Goal: Browse casually: Explore the website without a specific task or goal

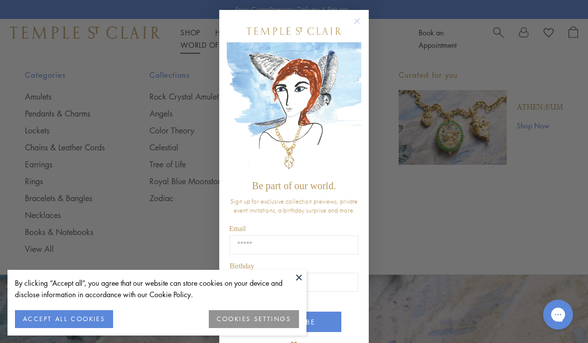
click at [359, 19] on icon "Close dialog" at bounding box center [357, 21] width 5 height 5
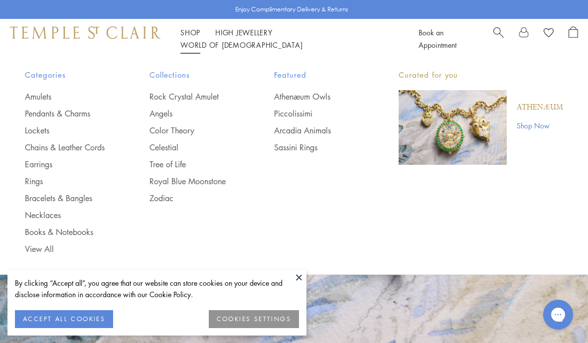
click at [77, 197] on link "Bracelets & Bangles" at bounding box center [67, 198] width 85 height 11
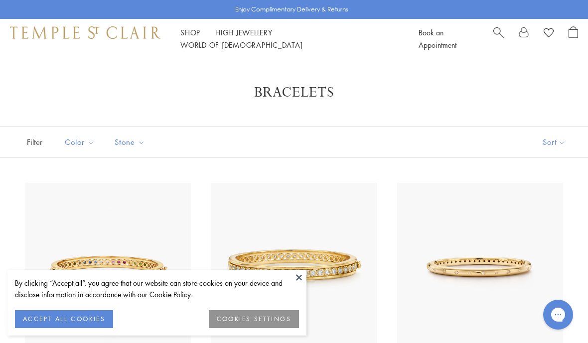
click at [57, 316] on button "ACCEPT ALL COOKIES" at bounding box center [64, 319] width 98 height 18
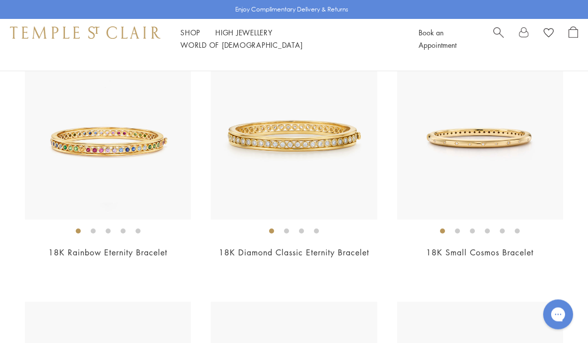
scroll to position [107, 0]
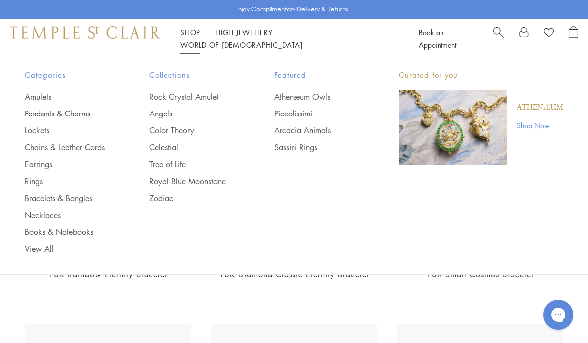
click at [44, 214] on link "Necklaces" at bounding box center [67, 215] width 85 height 11
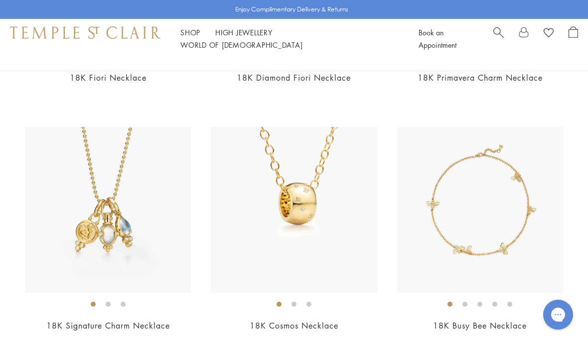
scroll to position [314, 0]
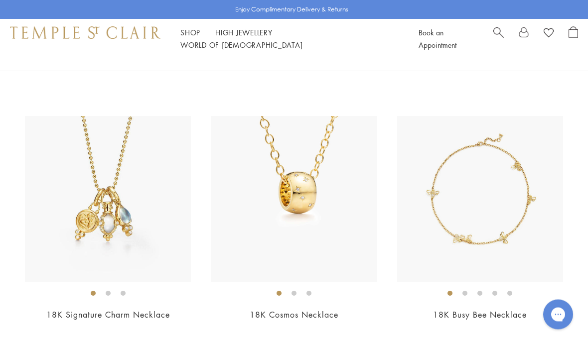
click at [80, 227] on img at bounding box center [108, 200] width 166 height 166
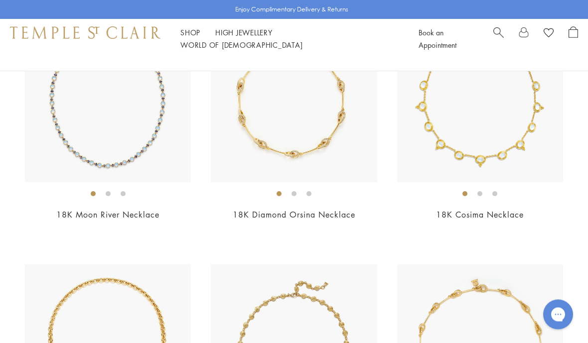
scroll to position [2649, 0]
click at [240, 37] on link "High Jewellery High Jewellery" at bounding box center [243, 32] width 57 height 10
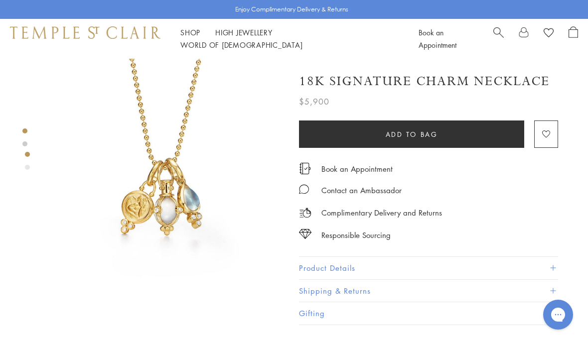
click at [553, 266] on span at bounding box center [552, 268] width 5 height 5
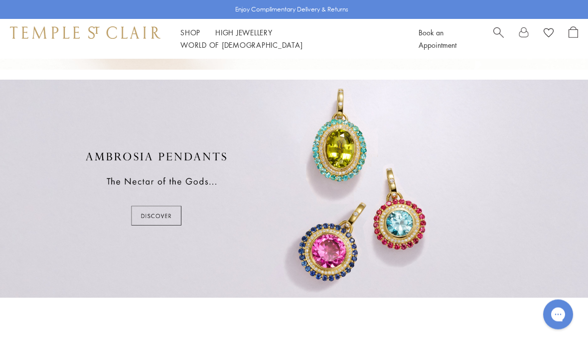
scroll to position [402, 0]
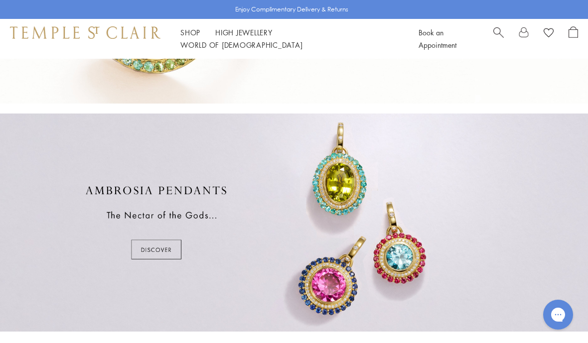
click at [144, 252] on div at bounding box center [294, 223] width 588 height 218
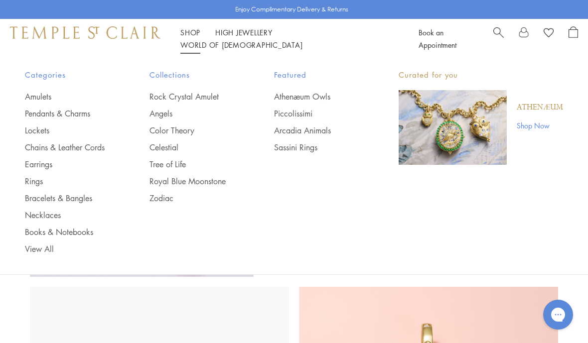
click at [38, 168] on link "Earrings" at bounding box center [67, 164] width 85 height 11
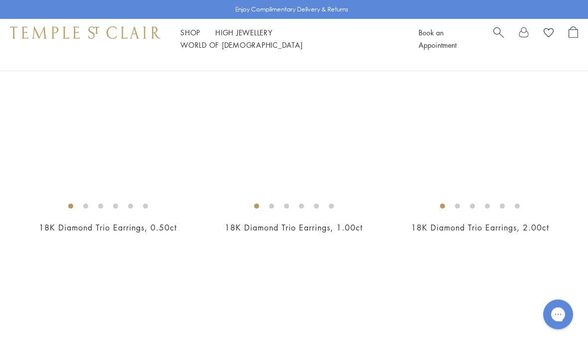
scroll to position [1395, 0]
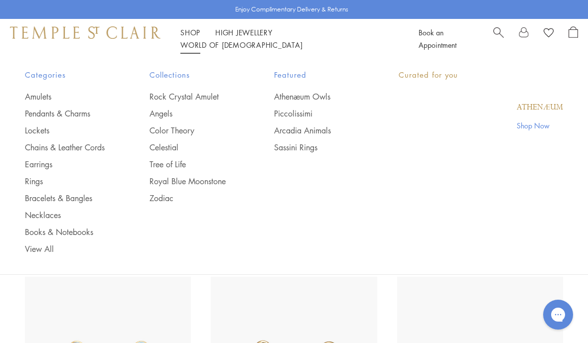
click at [192, 37] on link "Shop Shop" at bounding box center [190, 32] width 20 height 10
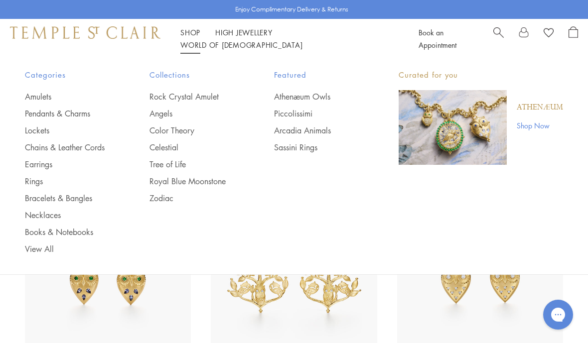
click at [36, 152] on link "Chains & Leather Cords" at bounding box center [67, 147] width 85 height 11
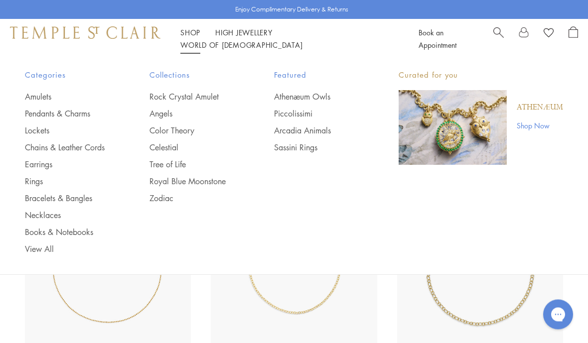
scroll to position [975, 0]
